Goal: Obtain resource: Download file/media

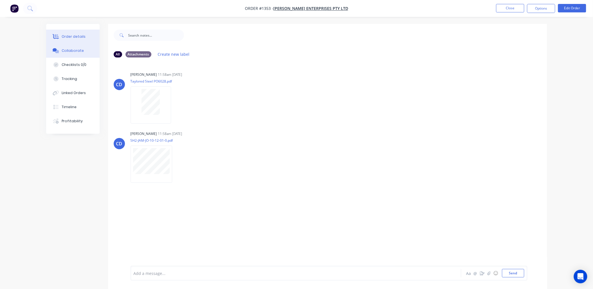
click at [77, 36] on div "Order details" at bounding box center [74, 36] width 24 height 5
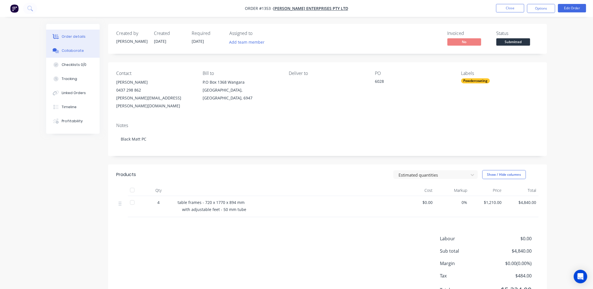
click at [70, 50] on div "Collaborate" at bounding box center [73, 50] width 22 height 5
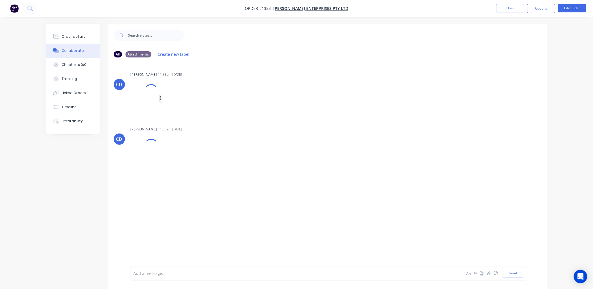
click at [161, 99] on icon "button" at bounding box center [160, 98] width 1 height 5
click at [189, 119] on button "Download" at bounding box center [212, 120] width 63 height 13
click at [176, 165] on icon "button" at bounding box center [177, 164] width 2 height 6
click at [193, 178] on button "Download" at bounding box center [213, 179] width 63 height 13
click at [73, 32] on button "Order details" at bounding box center [72, 37] width 53 height 14
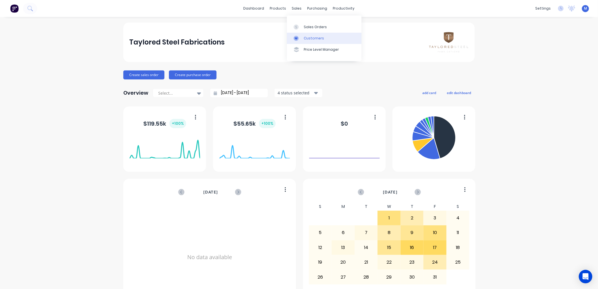
click at [308, 36] on div "Customers" at bounding box center [314, 38] width 20 height 5
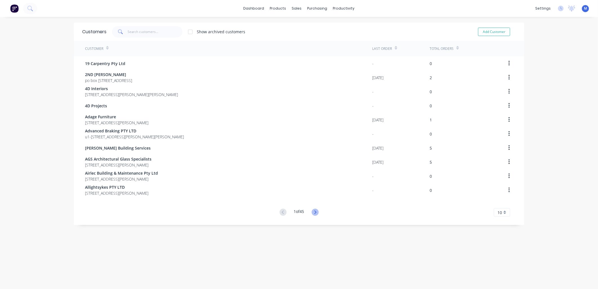
click at [315, 212] on icon at bounding box center [315, 212] width 7 height 7
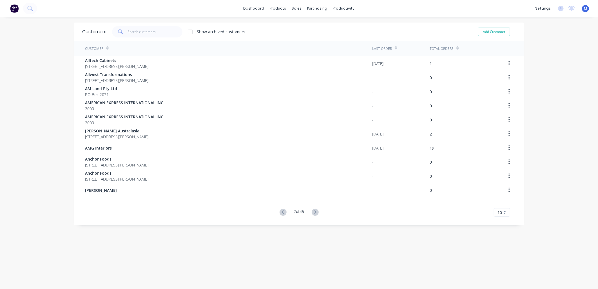
click at [315, 212] on icon at bounding box center [315, 212] width 7 height 7
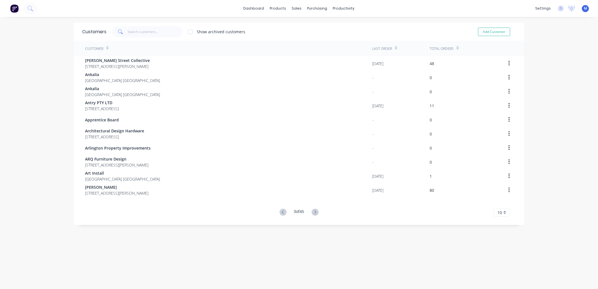
click at [315, 212] on icon at bounding box center [315, 212] width 7 height 7
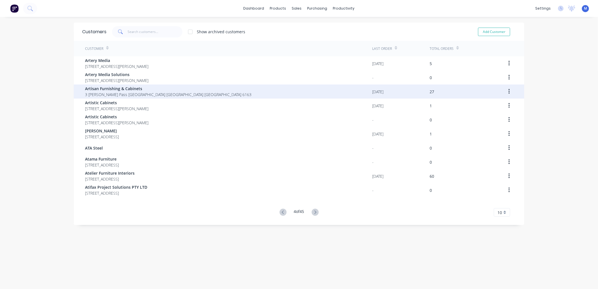
click at [99, 90] on span "Artisan Furnishing & Cabinets" at bounding box center [168, 89] width 166 height 6
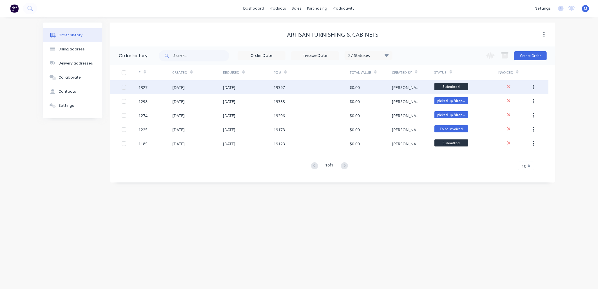
click at [231, 86] on div "[DATE]" at bounding box center [229, 87] width 12 height 6
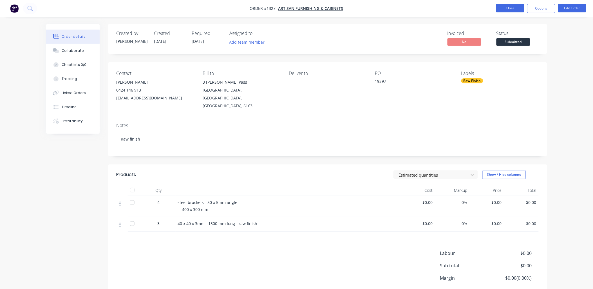
click at [513, 5] on button "Close" at bounding box center [510, 8] width 28 height 8
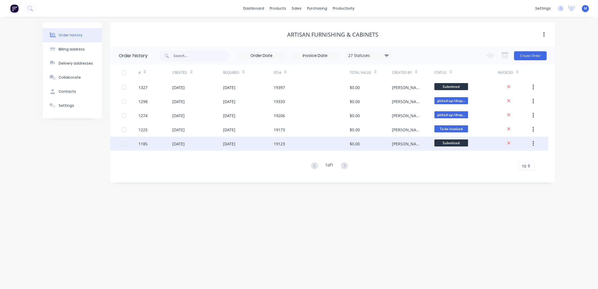
click at [465, 145] on span "Submitted" at bounding box center [451, 142] width 34 height 7
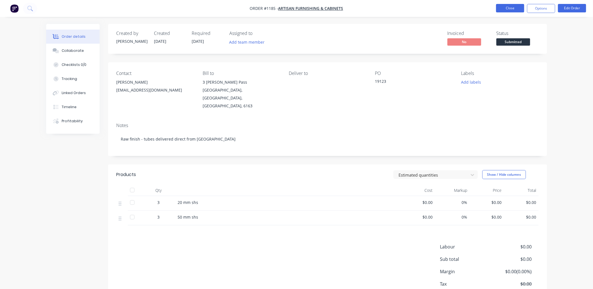
click at [505, 10] on button "Close" at bounding box center [510, 8] width 28 height 8
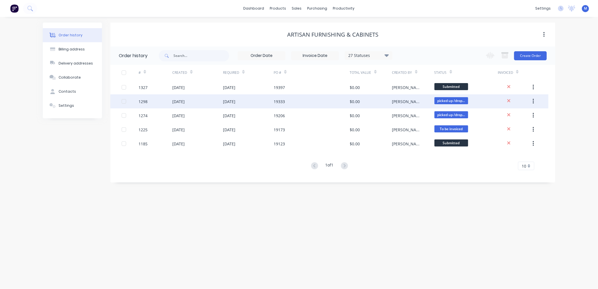
click at [397, 102] on div "[PERSON_NAME]" at bounding box center [407, 102] width 31 height 6
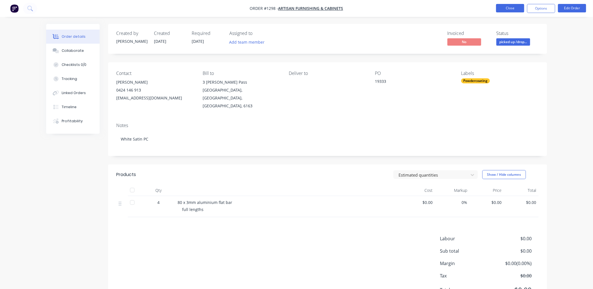
click at [505, 12] on button "Close" at bounding box center [510, 8] width 28 height 8
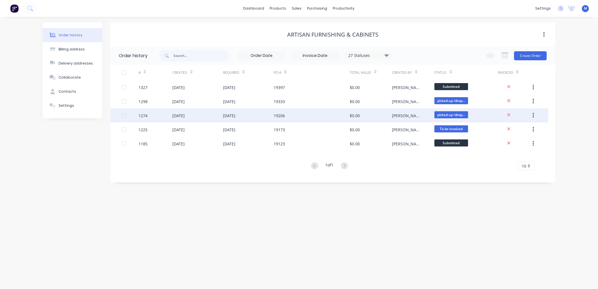
click at [389, 115] on div "$0.00" at bounding box center [371, 115] width 42 height 14
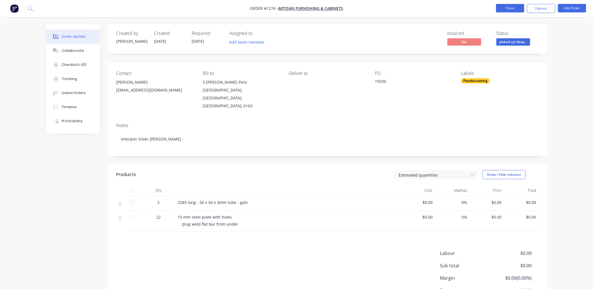
click at [510, 5] on button "Close" at bounding box center [510, 8] width 28 height 8
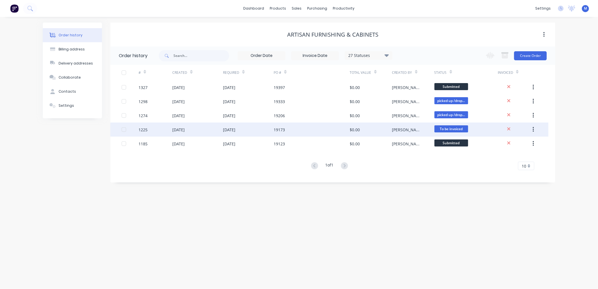
click at [450, 127] on span "To be invoiced" at bounding box center [451, 128] width 34 height 7
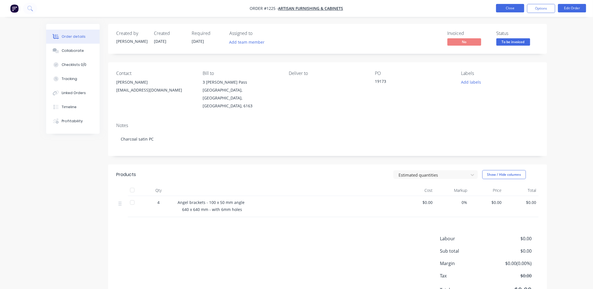
click at [513, 6] on button "Close" at bounding box center [510, 8] width 28 height 8
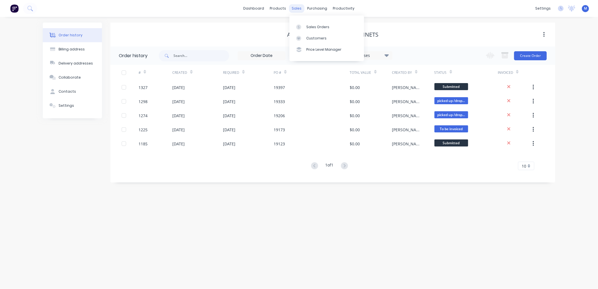
click at [299, 9] on div "sales" at bounding box center [296, 8] width 15 height 8
click at [309, 26] on div "Sales Orders" at bounding box center [317, 26] width 23 height 5
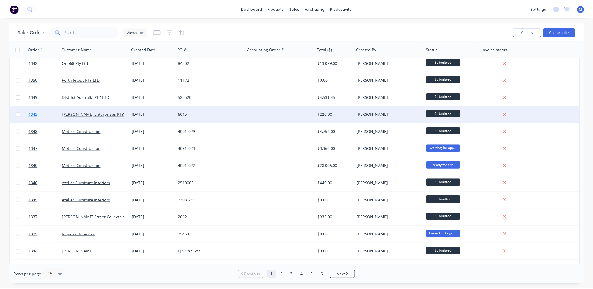
scroll to position [125, 0]
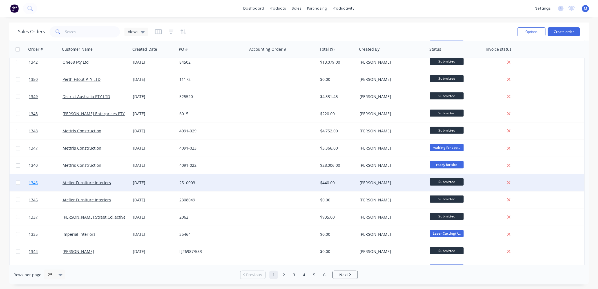
click at [32, 180] on span "1346" at bounding box center [33, 183] width 9 height 6
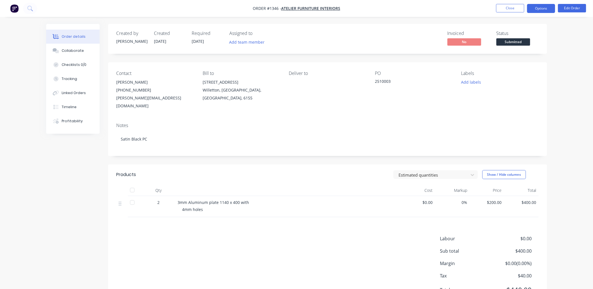
click at [545, 10] on button "Options" at bounding box center [541, 8] width 28 height 9
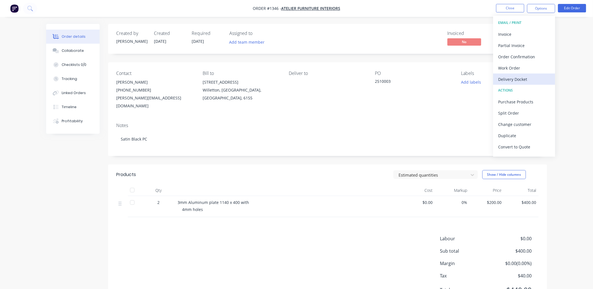
click at [517, 77] on div "Delivery Docket" at bounding box center [524, 79] width 52 height 8
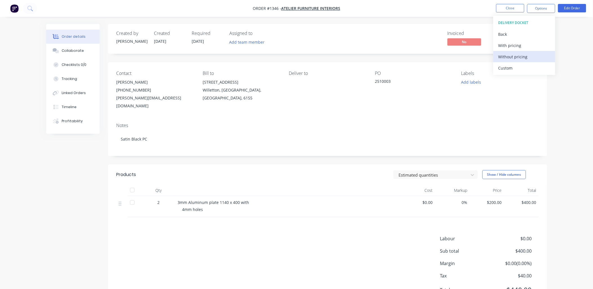
click at [511, 57] on div "Without pricing" at bounding box center [524, 57] width 52 height 8
